Goal: Task Accomplishment & Management: Manage account settings

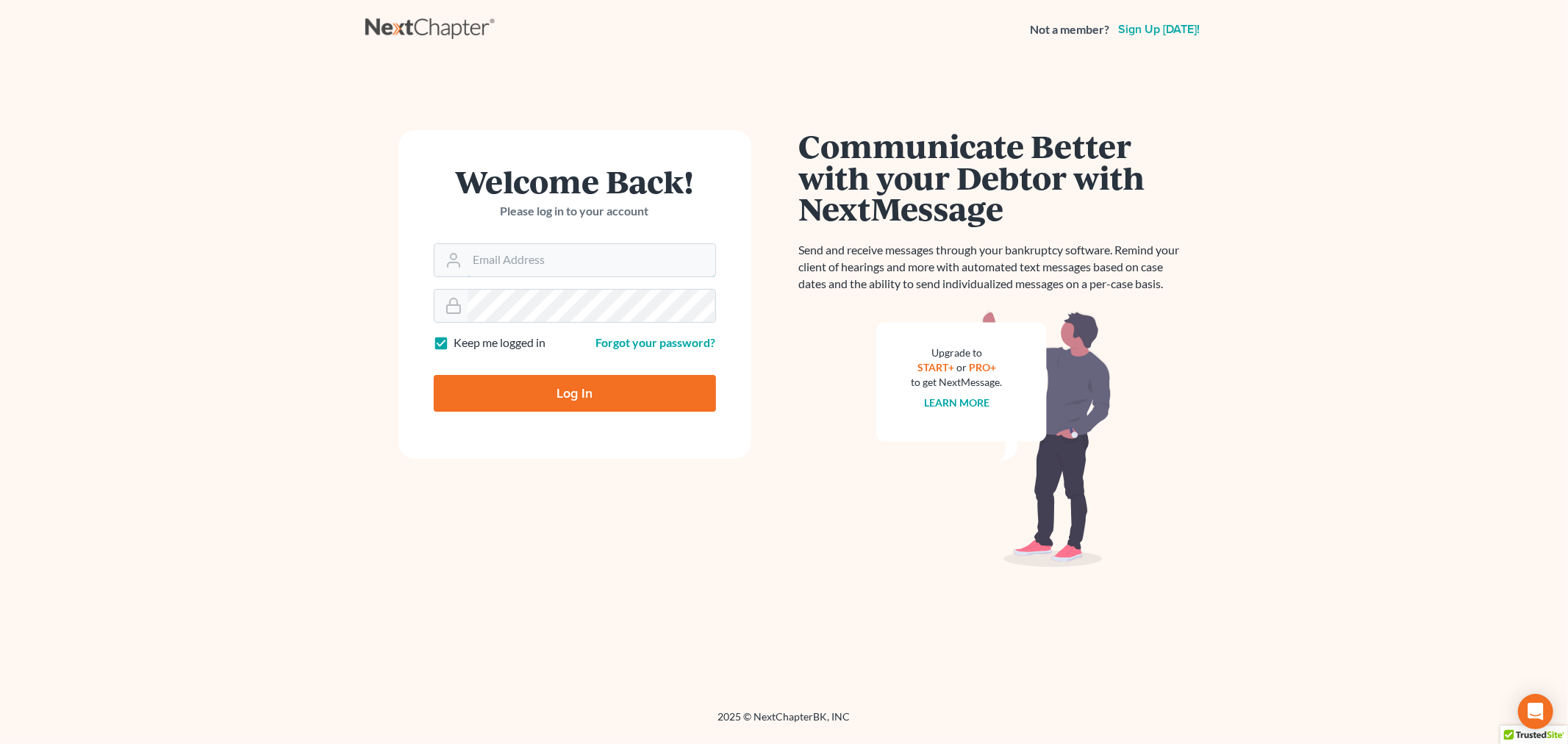
type input "[PERSON_NAME][EMAIL_ADDRESS][DOMAIN_NAME]"
click at [546, 376] on input "Log In" at bounding box center [575, 393] width 282 height 37
type input "Thinking..."
